Goal: Transaction & Acquisition: Purchase product/service

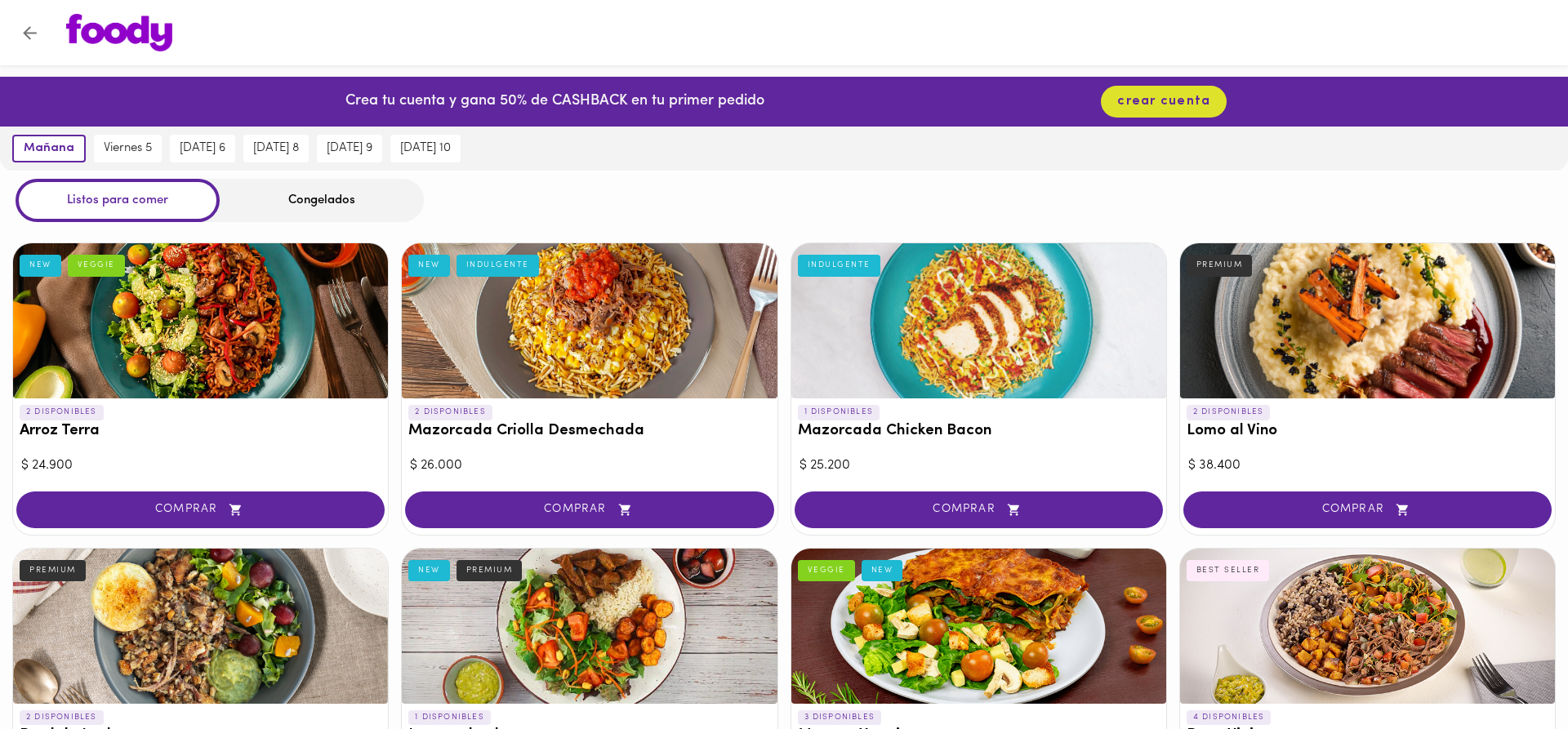
scroll to position [83, 0]
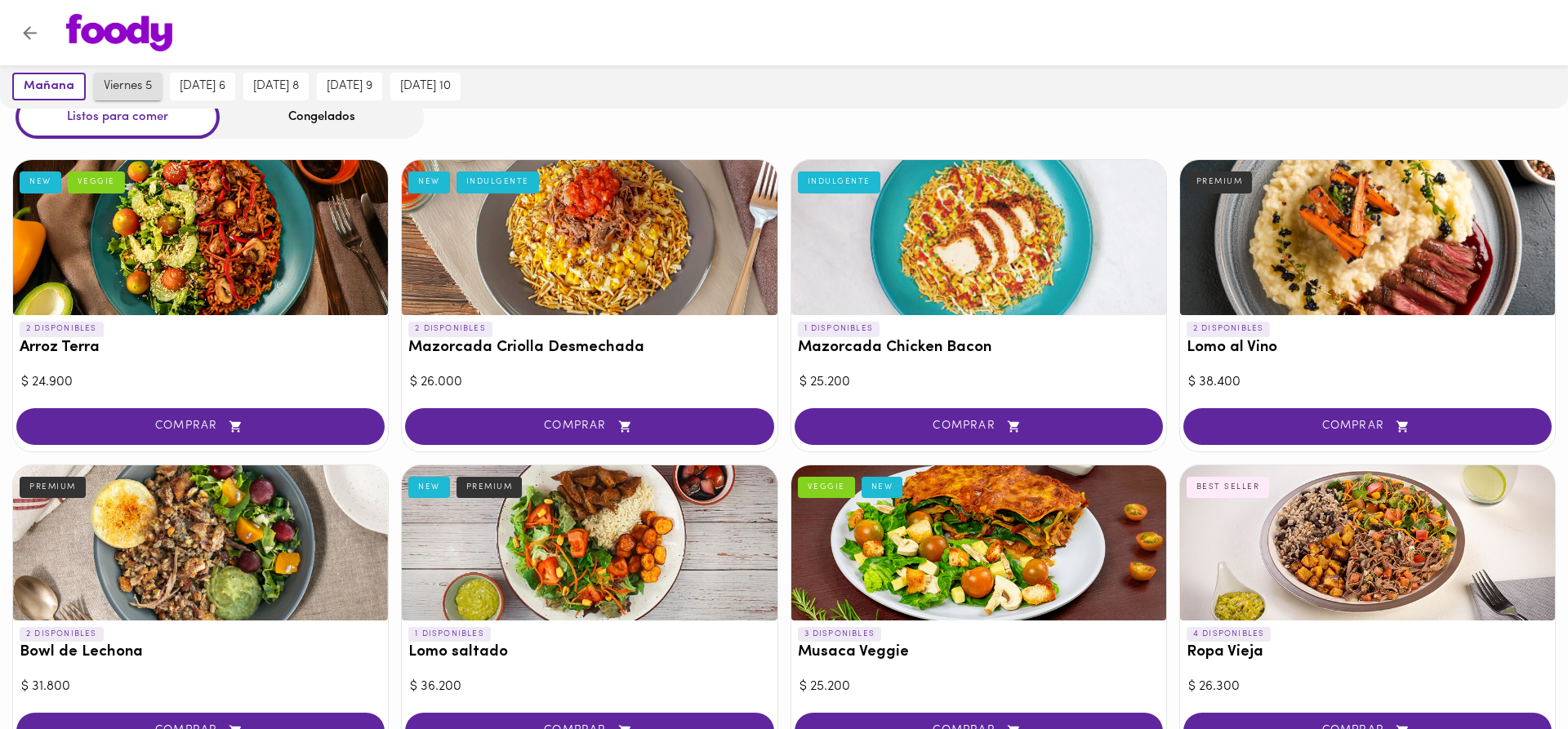
click at [128, 94] on button "viernes 5" at bounding box center [127, 87] width 68 height 28
click at [119, 119] on div "Listos para comer" at bounding box center [117, 117] width 205 height 43
click at [268, 117] on div "Congelados" at bounding box center [322, 117] width 205 height 43
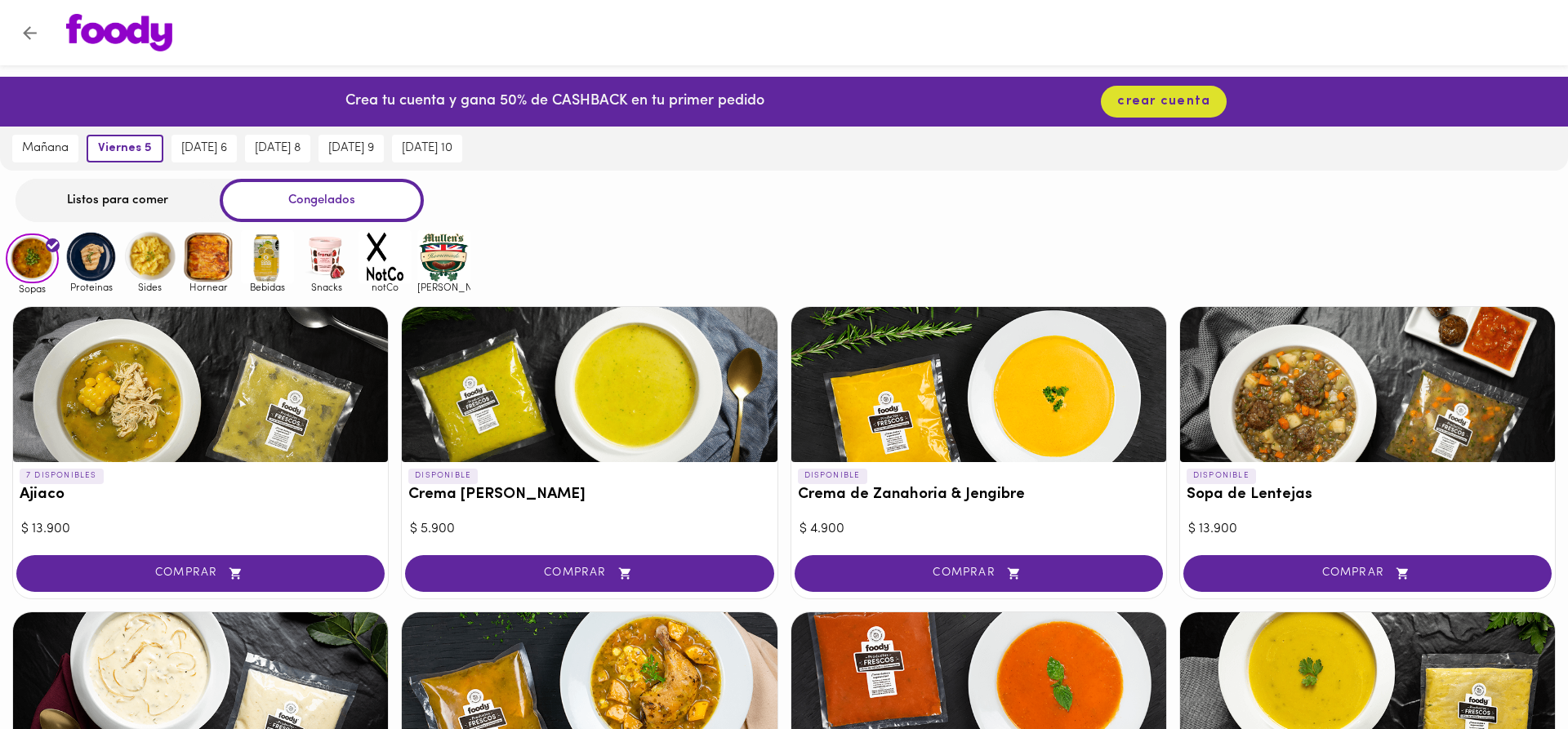
click at [157, 203] on div "Listos para comer" at bounding box center [117, 200] width 205 height 43
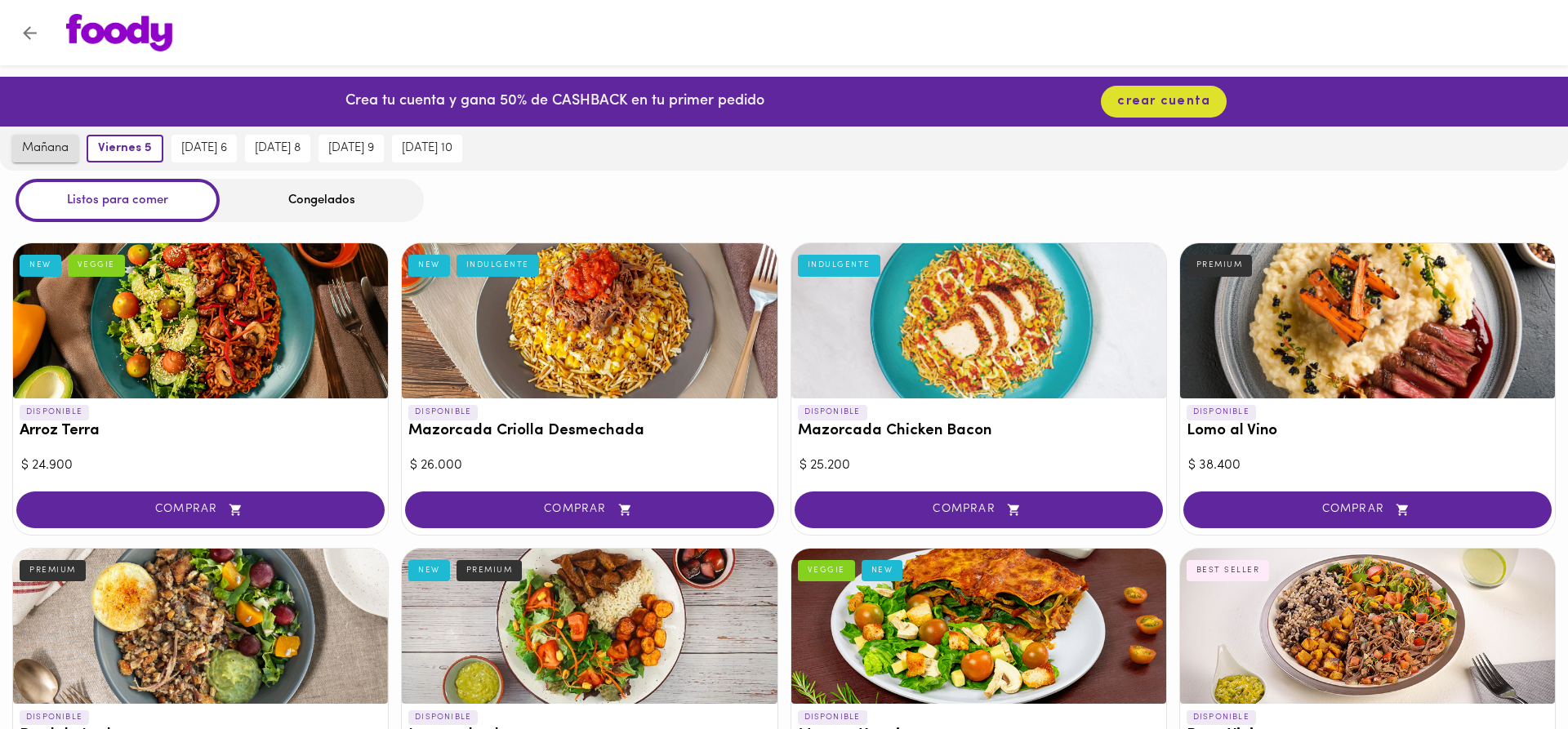
click at [47, 159] on button "mañana" at bounding box center [45, 149] width 66 height 28
click at [130, 145] on span "viernes 5" at bounding box center [127, 149] width 48 height 14
click at [193, 147] on span "[DATE] 6" at bounding box center [204, 149] width 46 height 14
click at [296, 143] on span "[DATE] 8" at bounding box center [276, 149] width 46 height 14
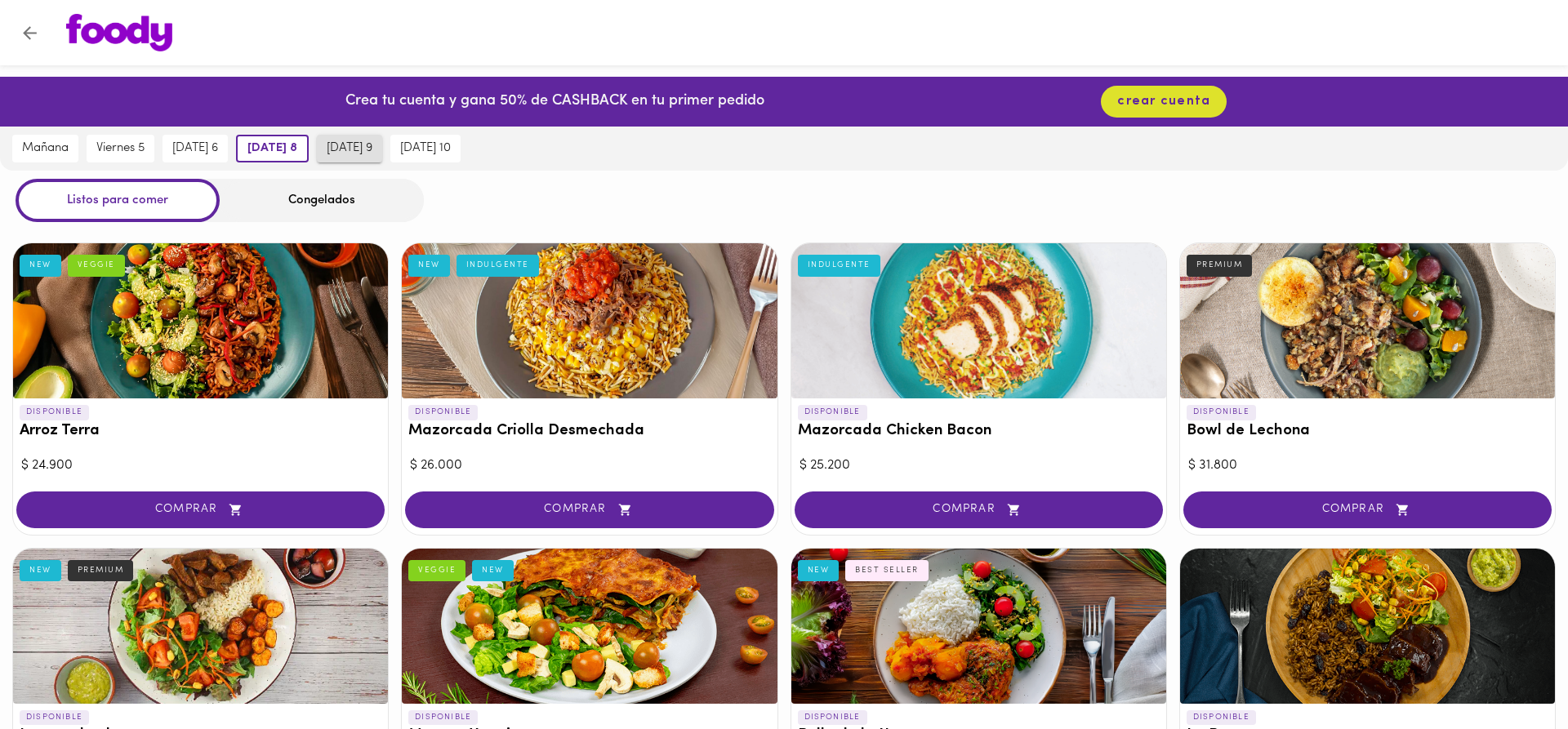
click at [368, 143] on span "[DATE] 9" at bounding box center [349, 149] width 46 height 14
click at [424, 151] on span "[DATE] 10" at bounding box center [425, 149] width 50 height 14
click at [82, 268] on div "VEGGIE" at bounding box center [96, 266] width 57 height 22
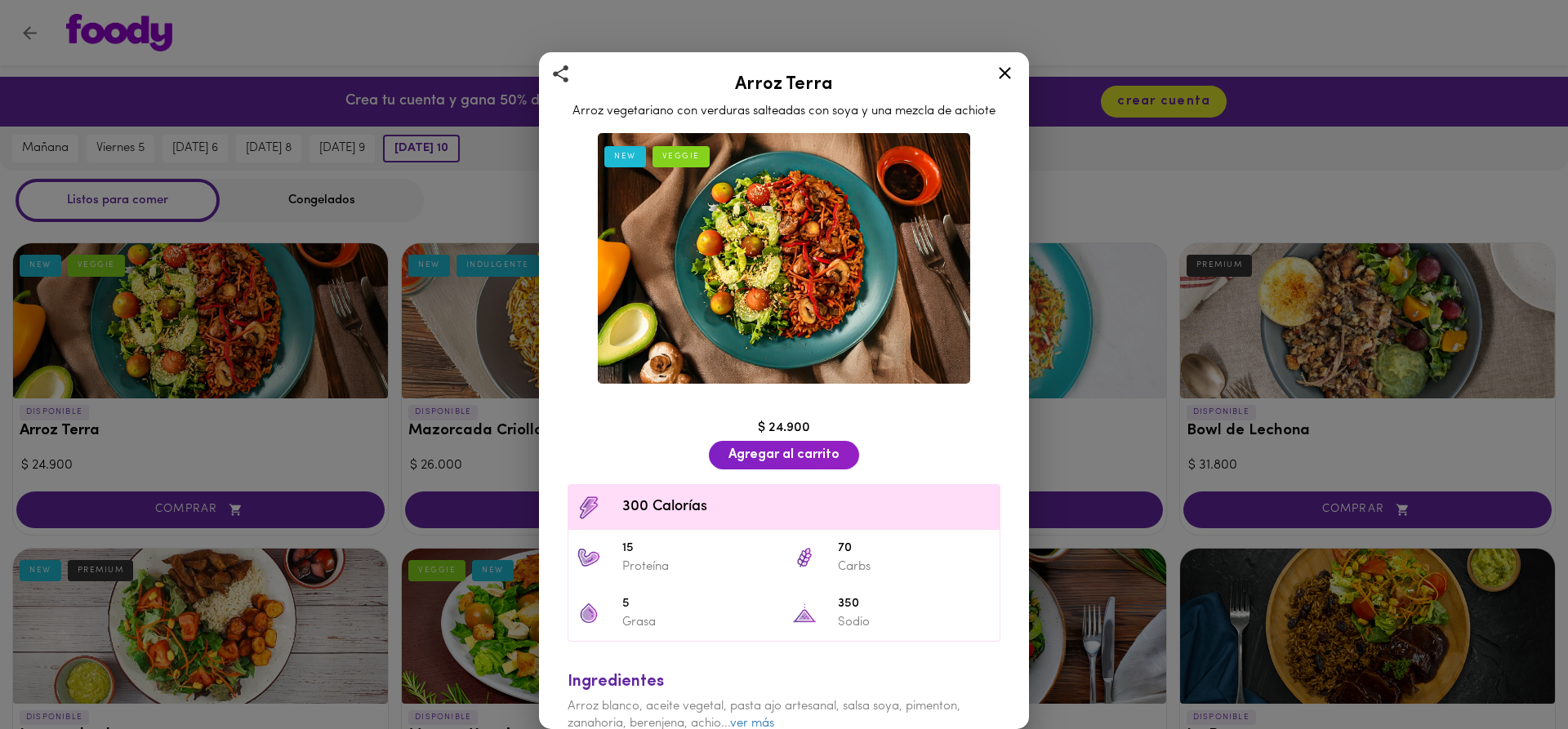
click at [1001, 69] on icon at bounding box center [1005, 73] width 13 height 13
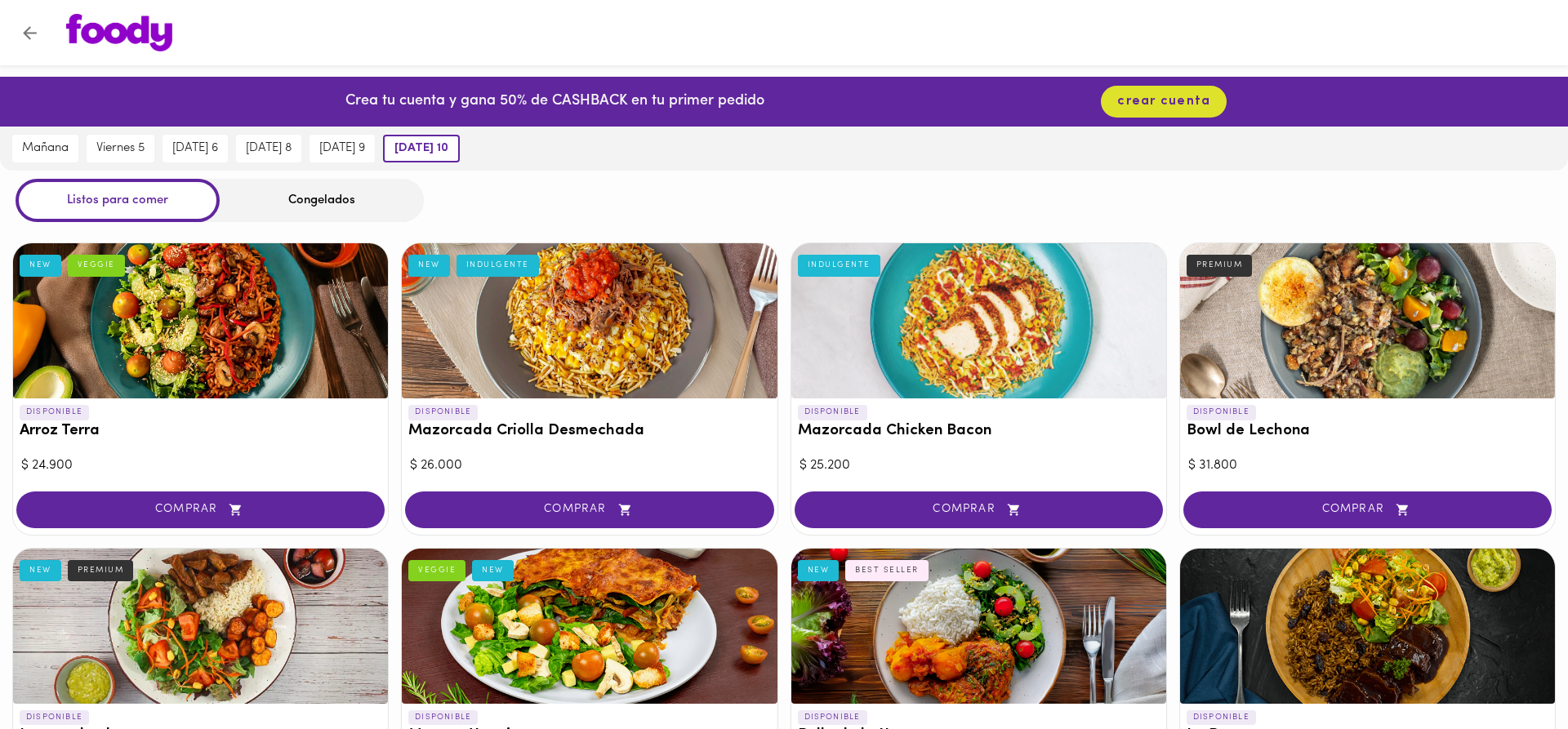
click at [429, 328] on div at bounding box center [589, 321] width 375 height 155
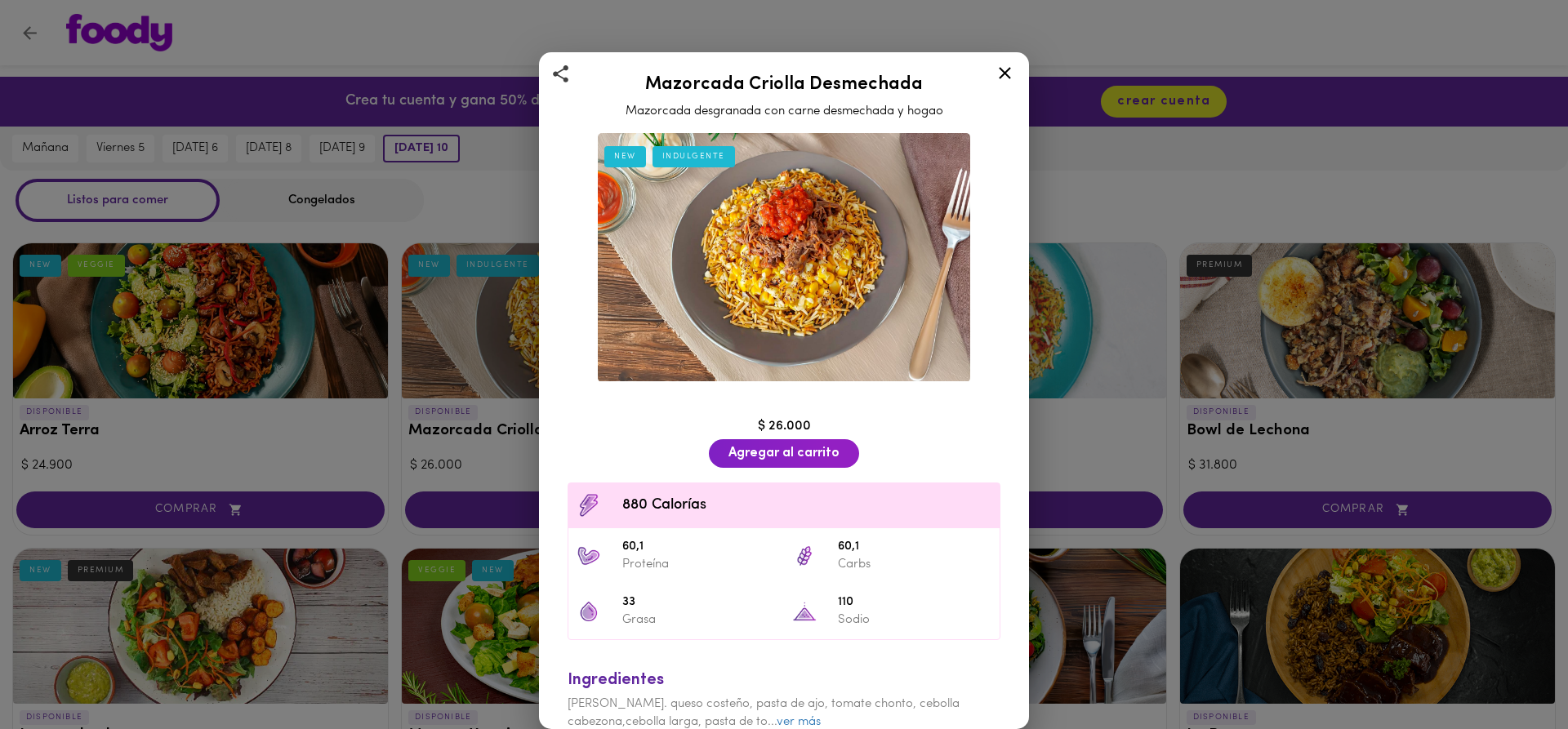
click at [1010, 76] on icon at bounding box center [1005, 73] width 21 height 21
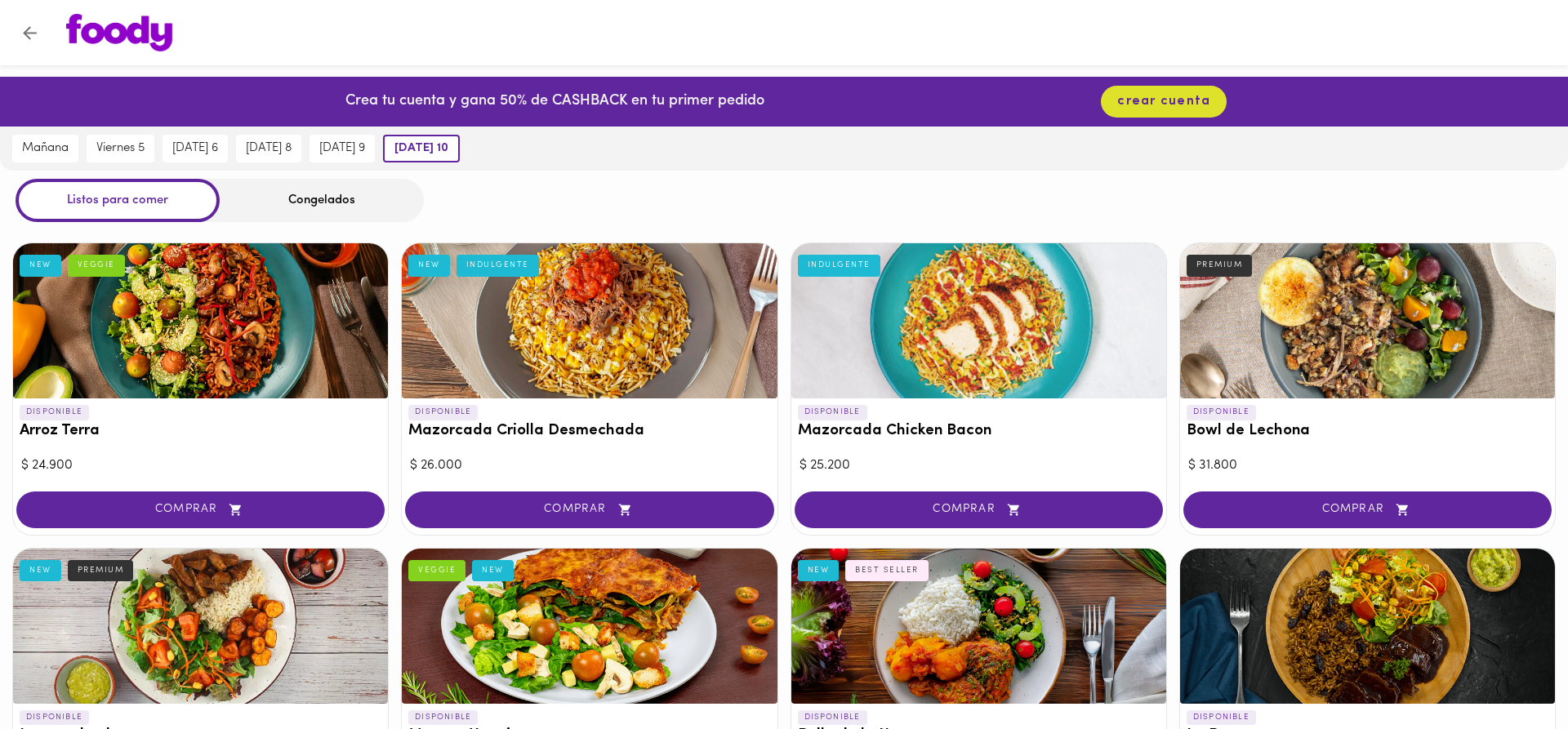
click at [231, 334] on div at bounding box center [200, 321] width 375 height 155
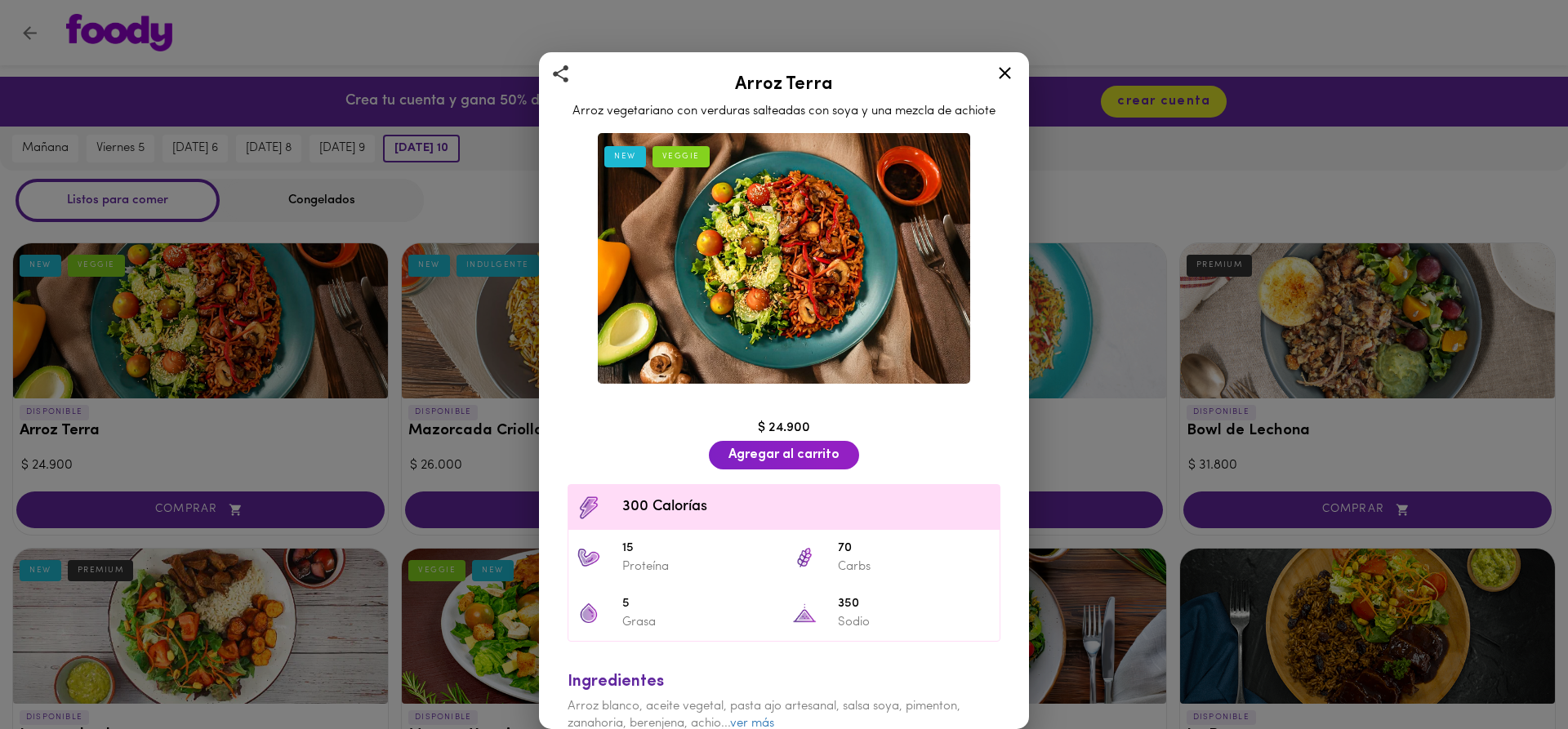
click at [998, 69] on icon at bounding box center [1005, 73] width 21 height 21
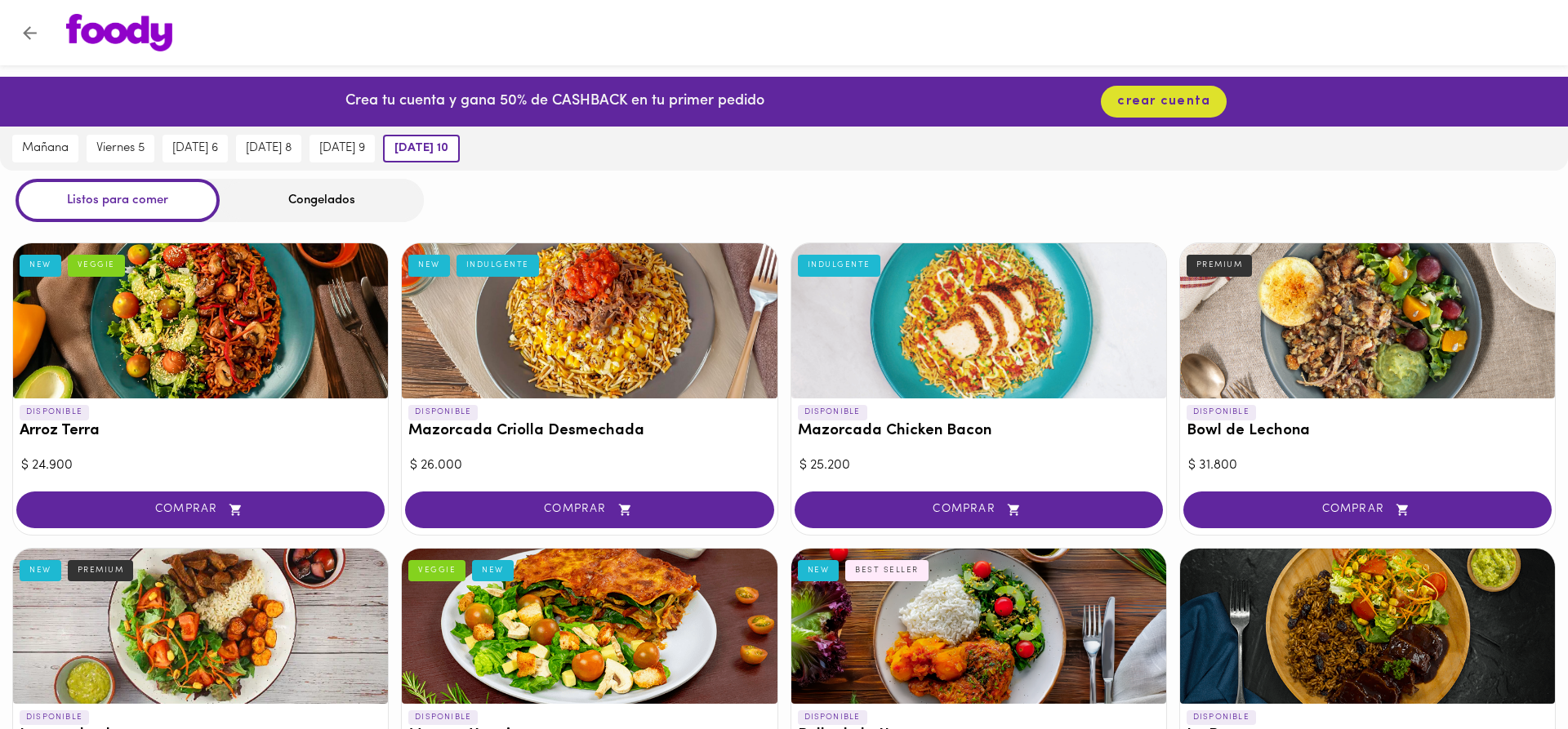
click at [266, 197] on div "Congelados" at bounding box center [322, 200] width 205 height 43
